Goal: Transaction & Acquisition: Purchase product/service

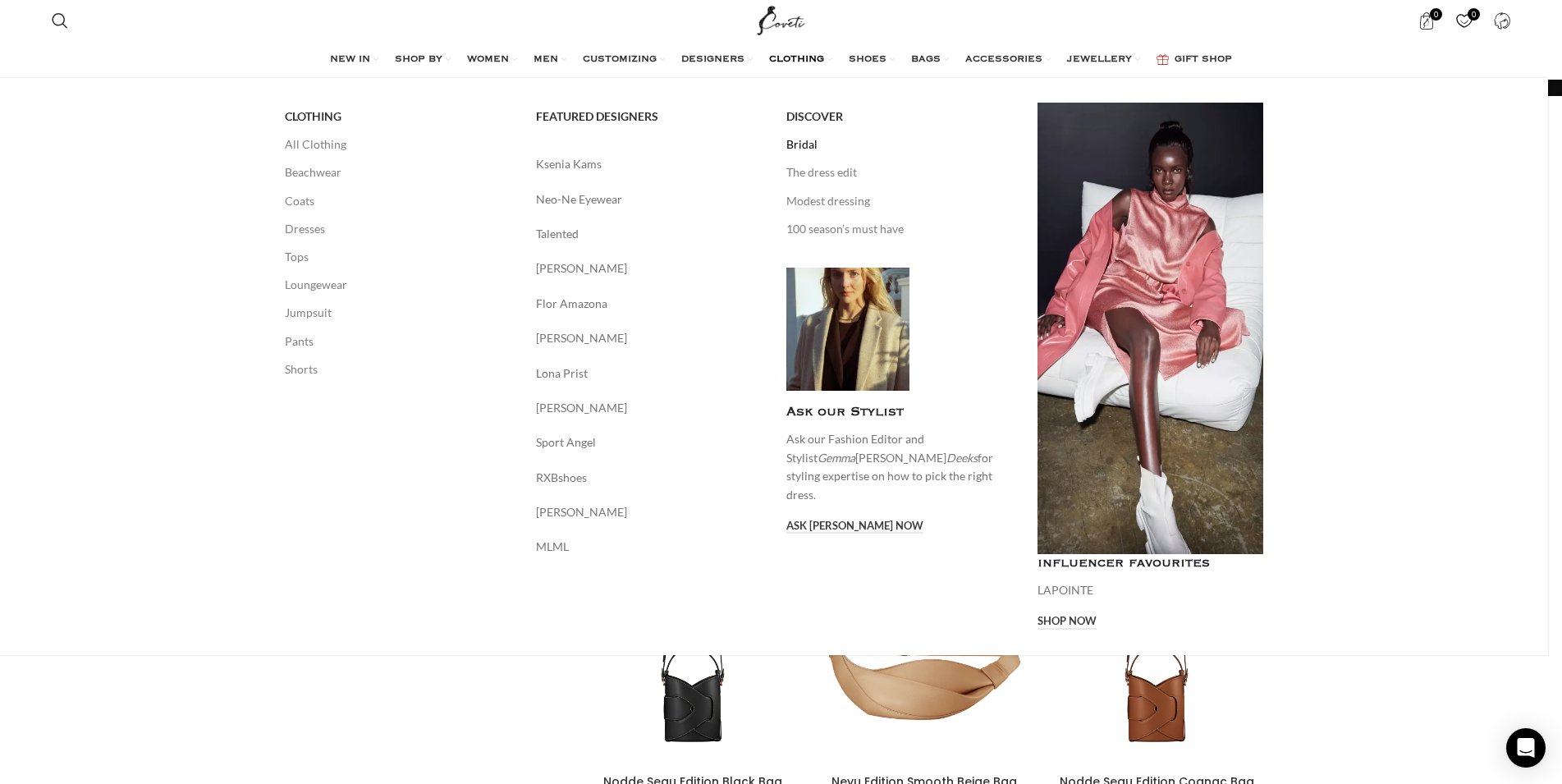
click at [820, 150] on link "Bridal" at bounding box center [900, 144] width 226 height 28
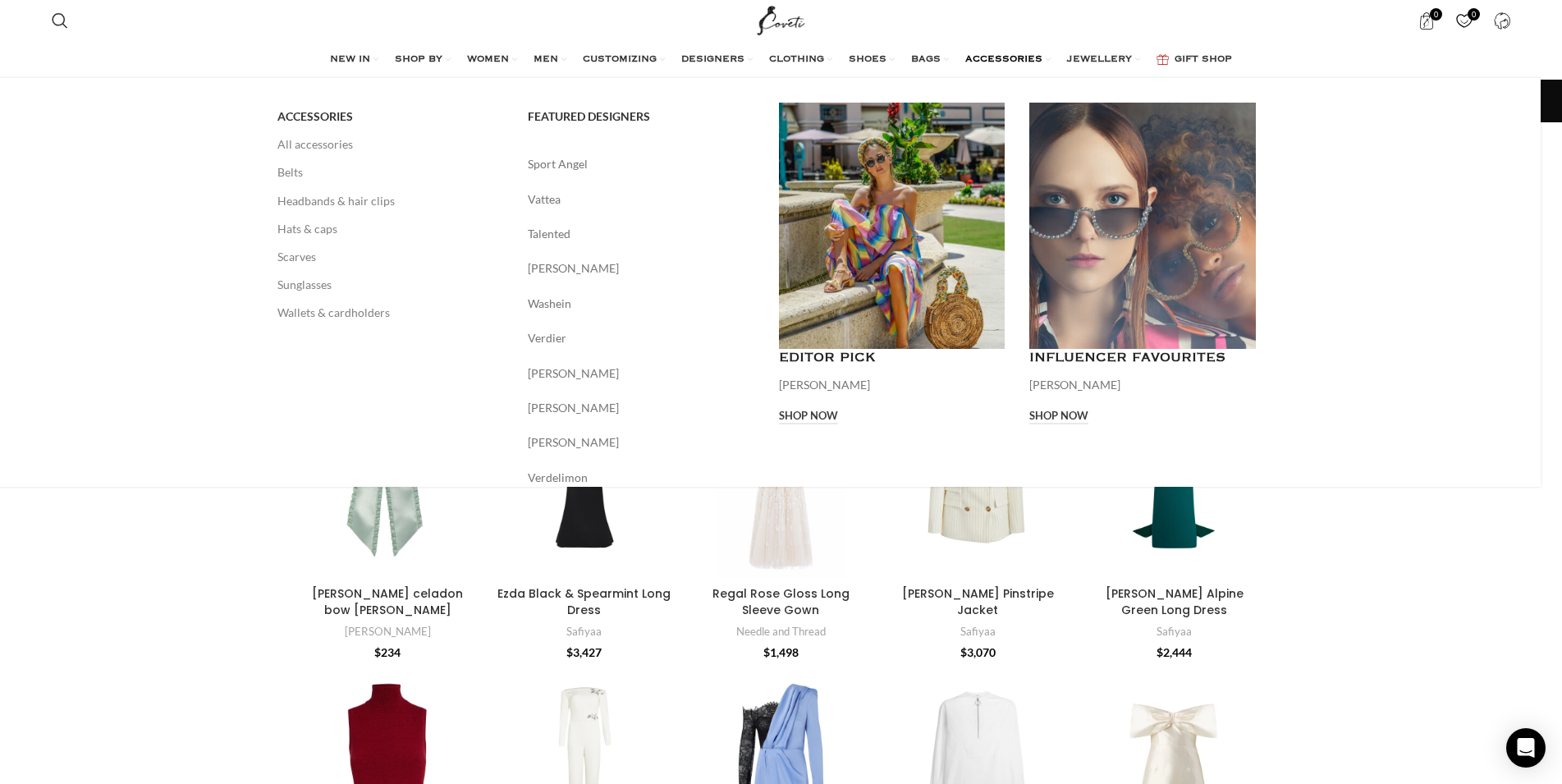
click at [1023, 60] on span "ACCESSORIES" at bounding box center [1004, 60] width 77 height 13
